Goal: Find specific page/section: Find specific page/section

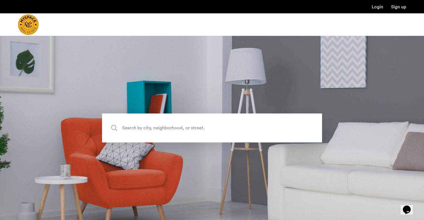
click at [112, 126] on label "Search by city, neighborhood, or street." at bounding box center [212, 128] width 220 height 29
click at [112, 126] on input "Search by city, neighborhood, or street." at bounding box center [212, 128] width 220 height 29
click at [29, 27] on img "Cazamio Logo" at bounding box center [28, 24] width 21 height 21
click at [29, 27] on img "Cazamio Logo" at bounding box center [25, 24] width 14 height 21
click at [153, 129] on span "Search by city, neighborhood, or street." at bounding box center [199, 128] width 154 height 8
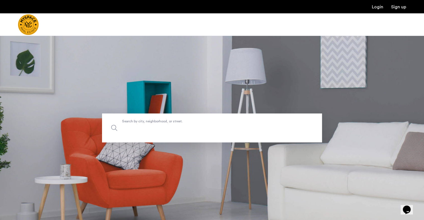
click at [153, 129] on input "Search by city, neighborhood, or street." at bounding box center [212, 128] width 220 height 29
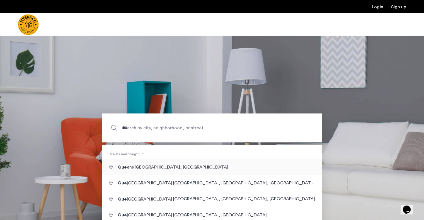
type input "**********"
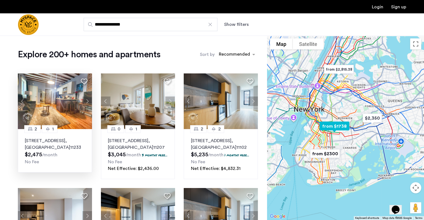
click at [88, 99] on button "Next apartment" at bounding box center [86, 101] width 9 height 9
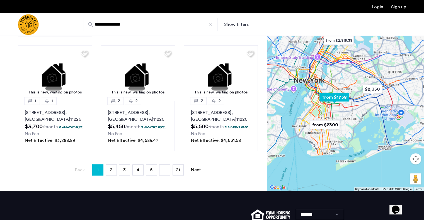
scroll to position [397, 0]
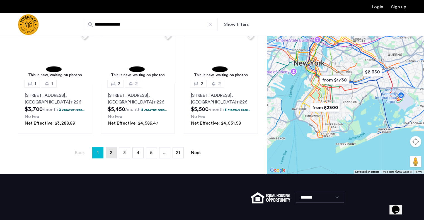
click at [110, 155] on span "2" at bounding box center [111, 153] width 3 height 4
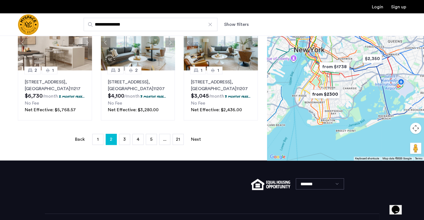
scroll to position [414, 0]
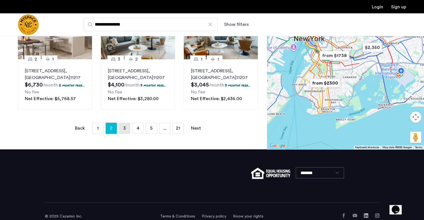
click at [125, 134] on link "page 3" at bounding box center [124, 128] width 11 height 11
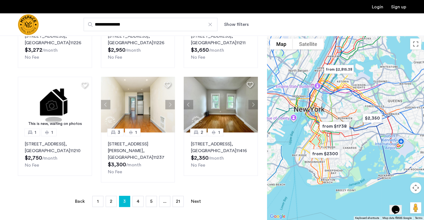
scroll to position [334, 0]
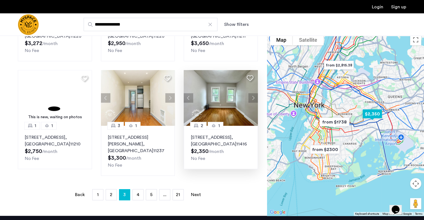
click at [255, 98] on button "Next apartment" at bounding box center [252, 97] width 9 height 9
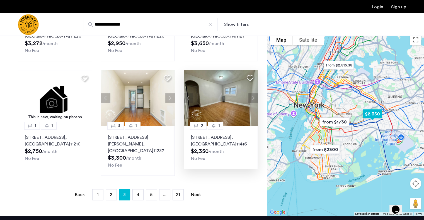
click at [255, 98] on button "Next apartment" at bounding box center [252, 97] width 9 height 9
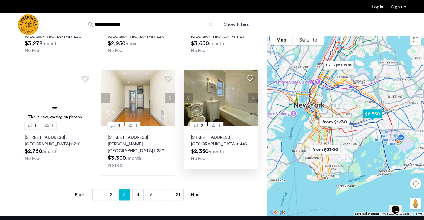
click at [250, 98] on button "Next apartment" at bounding box center [252, 97] width 9 height 9
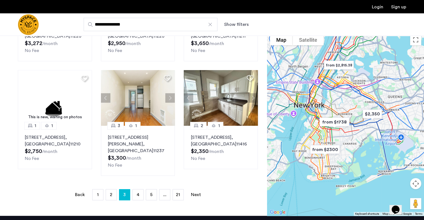
click at [371, 116] on div at bounding box center [345, 123] width 157 height 185
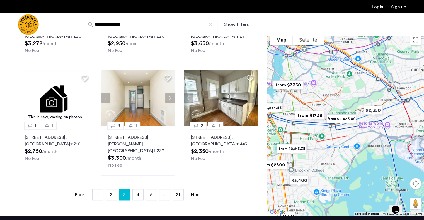
click at [371, 116] on div at bounding box center [345, 123] width 157 height 185
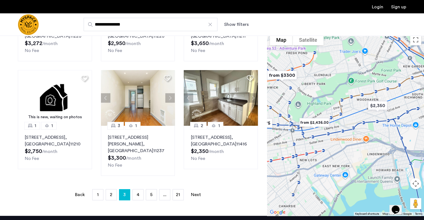
drag, startPoint x: 352, startPoint y: 110, endPoint x: 335, endPoint y: 125, distance: 22.1
click at [335, 125] on div at bounding box center [345, 123] width 157 height 185
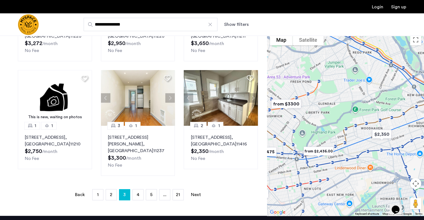
drag, startPoint x: 306, startPoint y: 79, endPoint x: 346, endPoint y: 99, distance: 45.0
click at [346, 99] on div at bounding box center [345, 123] width 157 height 185
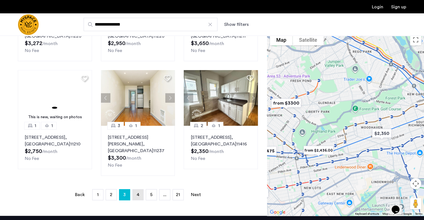
click at [133, 190] on link "page 4" at bounding box center [138, 195] width 11 height 11
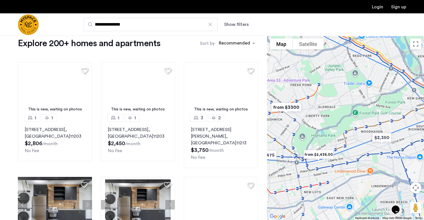
scroll to position [5, 0]
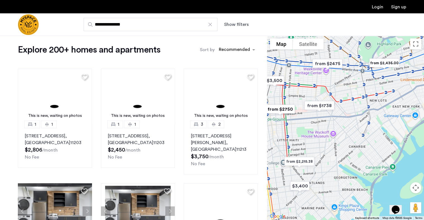
drag, startPoint x: 330, startPoint y: 113, endPoint x: 398, endPoint y: 20, distance: 115.2
